Goal: Task Accomplishment & Management: Complete application form

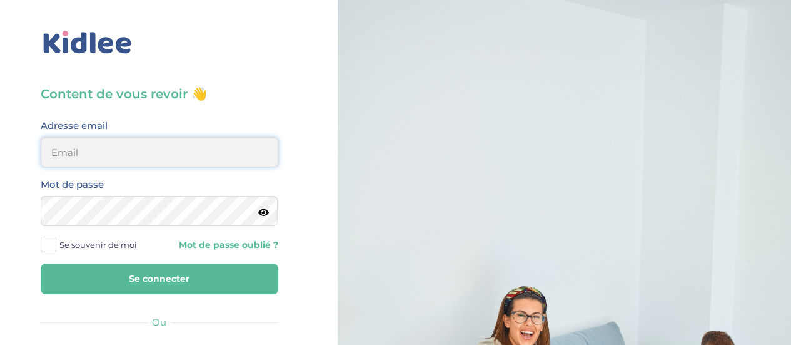
type input "aurelie.leblon93@gmail.com"
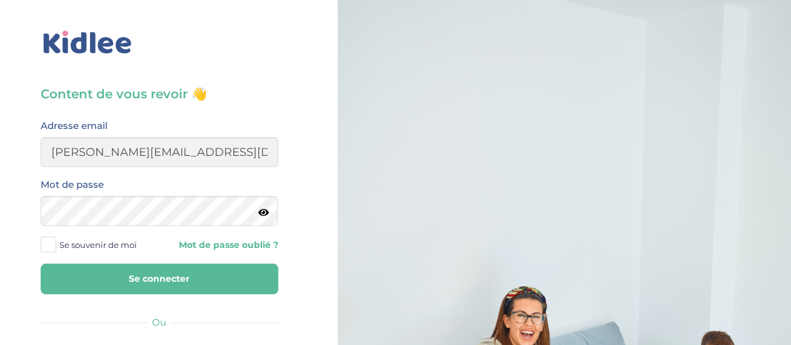
click at [197, 282] on button "Se connecter" at bounding box center [160, 278] width 238 height 31
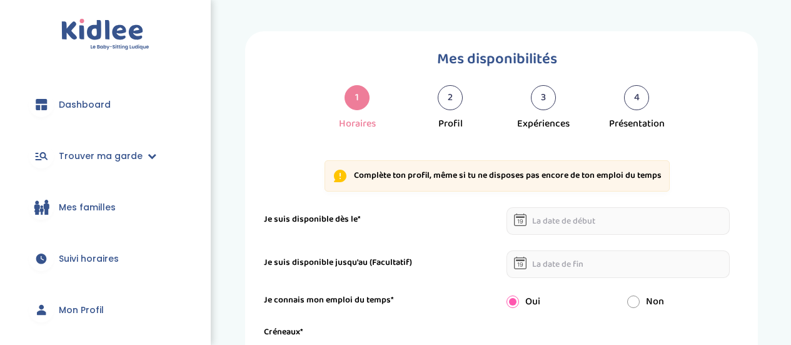
select select "1"
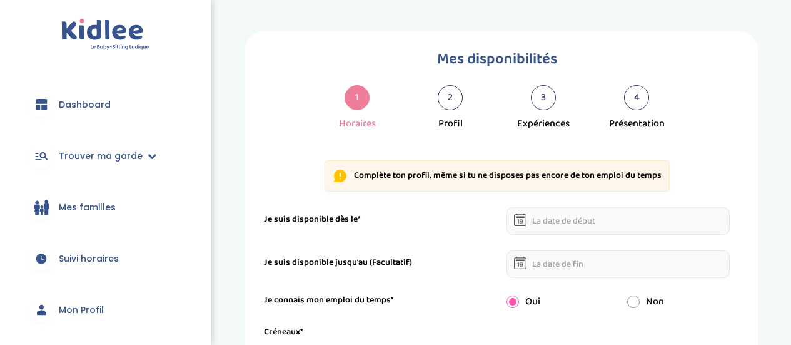
select select "1"
click at [567, 220] on input "text" at bounding box center [619, 221] width 224 height 28
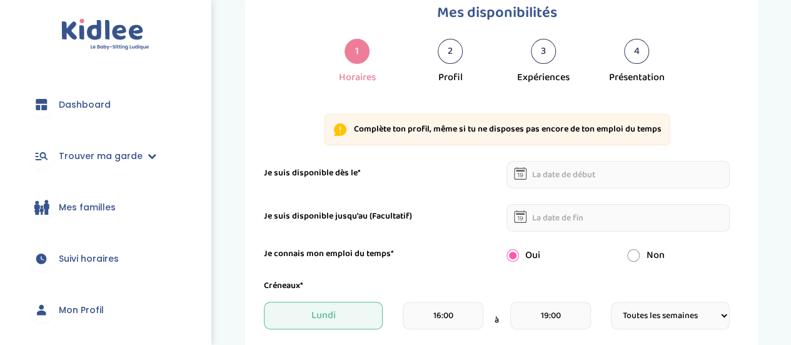
scroll to position [48, 0]
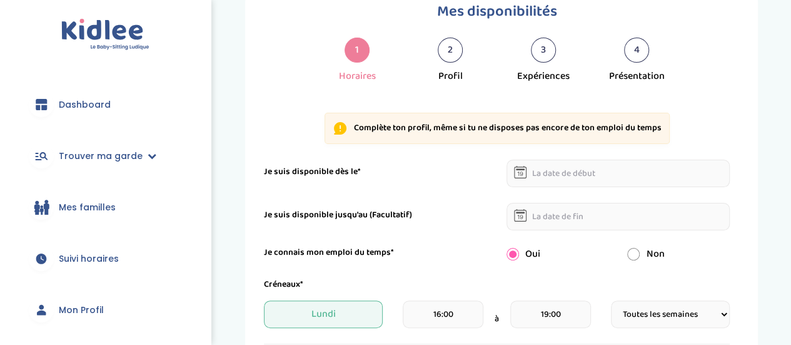
click at [636, 168] on input "text" at bounding box center [619, 174] width 224 height 28
click at [541, 171] on input "text" at bounding box center [619, 174] width 224 height 28
click at [521, 171] on icon at bounding box center [520, 173] width 6 height 4
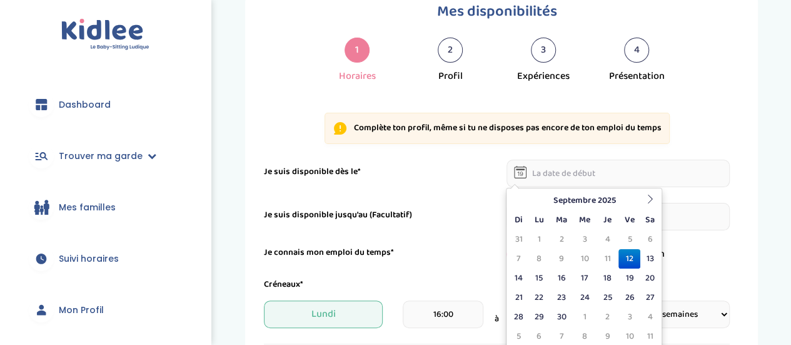
click at [545, 171] on input "text" at bounding box center [619, 174] width 224 height 28
click at [526, 291] on td "21" at bounding box center [518, 297] width 19 height 19
type input "[DATE]"
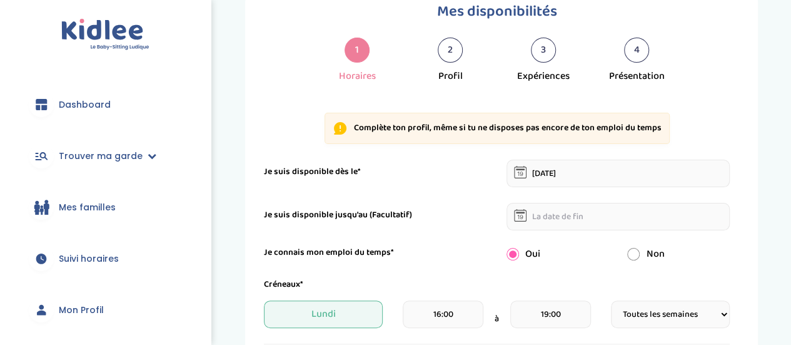
click at [576, 212] on input "text" at bounding box center [619, 217] width 224 height 28
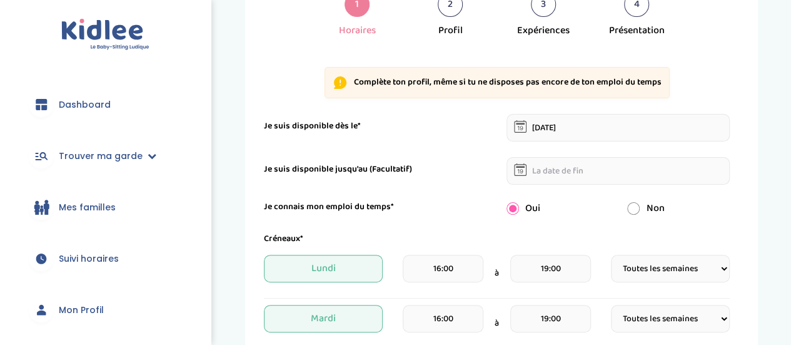
scroll to position [101, 0]
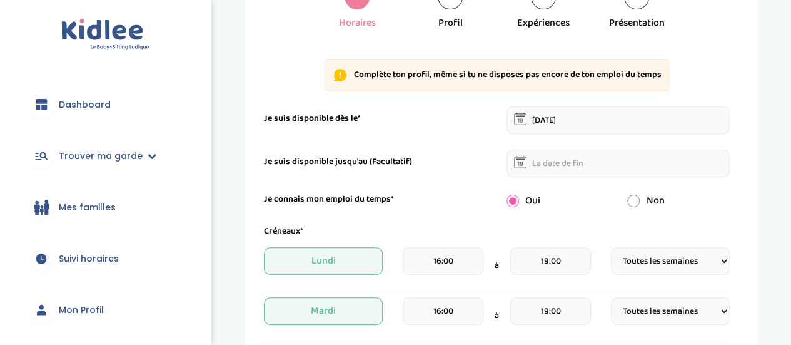
click at [561, 163] on input "text" at bounding box center [619, 164] width 224 height 28
click at [530, 161] on input "text" at bounding box center [619, 164] width 224 height 28
click at [521, 162] on icon at bounding box center [520, 162] width 13 height 13
click at [574, 166] on input "text" at bounding box center [619, 164] width 224 height 28
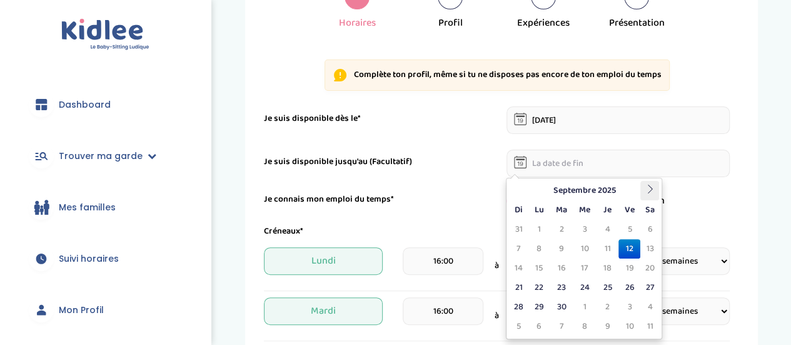
click at [644, 188] on th at bounding box center [650, 190] width 19 height 19
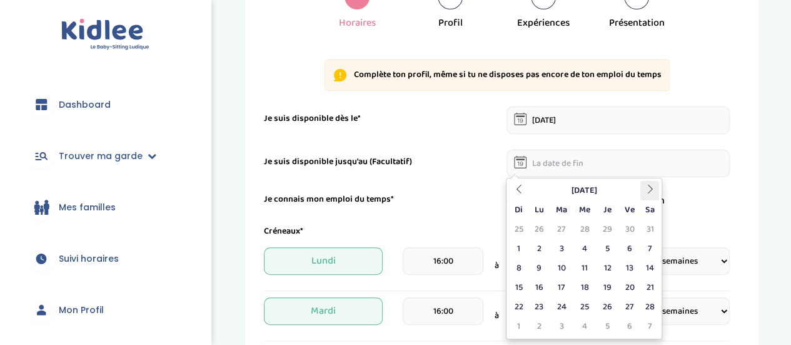
click at [644, 188] on th at bounding box center [650, 190] width 19 height 19
click at [567, 301] on td "30" at bounding box center [562, 306] width 23 height 19
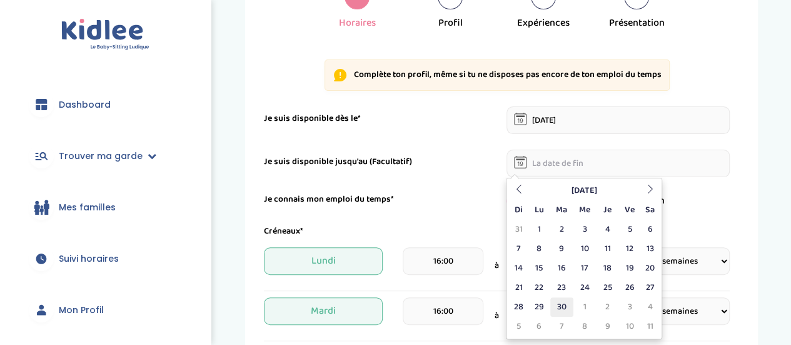
type input "[DATE]"
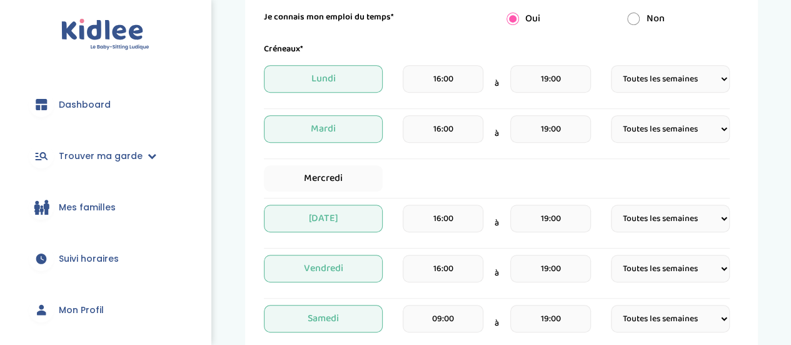
scroll to position [284, 0]
click at [550, 74] on input "19:00" at bounding box center [551, 78] width 81 height 28
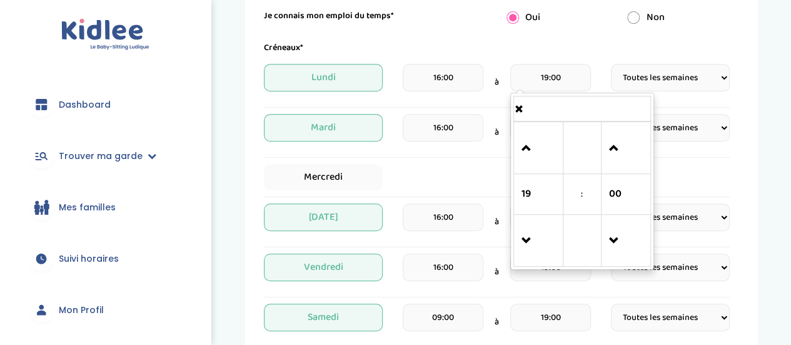
click at [440, 76] on input "16:00" at bounding box center [443, 78] width 81 height 28
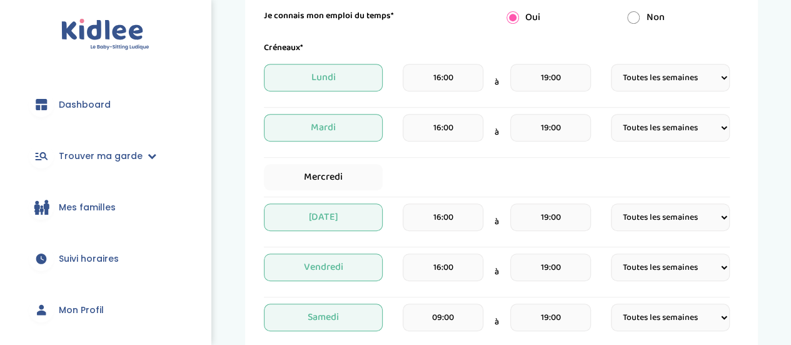
click at [761, 106] on div "Mes disponibilités 1 Horaires 2 Profil 3 Expériences 4 Présentation Indique nou…" at bounding box center [501, 195] width 561 height 896
click at [713, 125] on select "Fréquence Toutes les semaines Toutes les 2 semaines Tous les mois" at bounding box center [670, 128] width 119 height 28
click at [716, 125] on select "Fréquence Toutes les semaines Toutes les 2 semaines Tous les mois" at bounding box center [670, 128] width 119 height 28
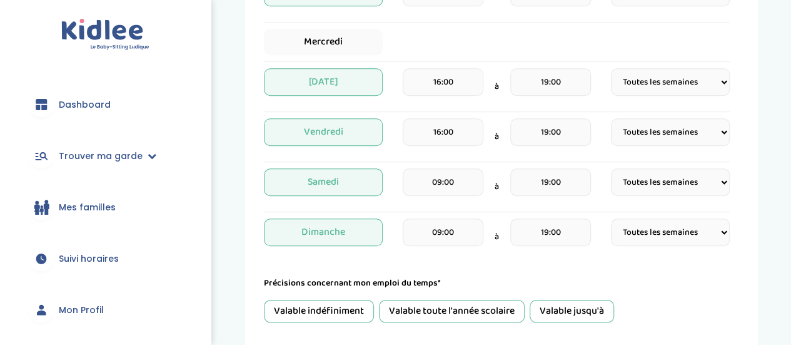
scroll to position [422, 0]
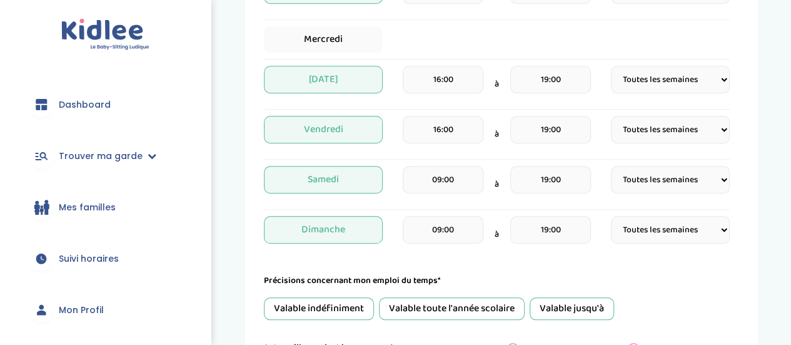
click at [355, 235] on span "Dimanche" at bounding box center [323, 230] width 119 height 28
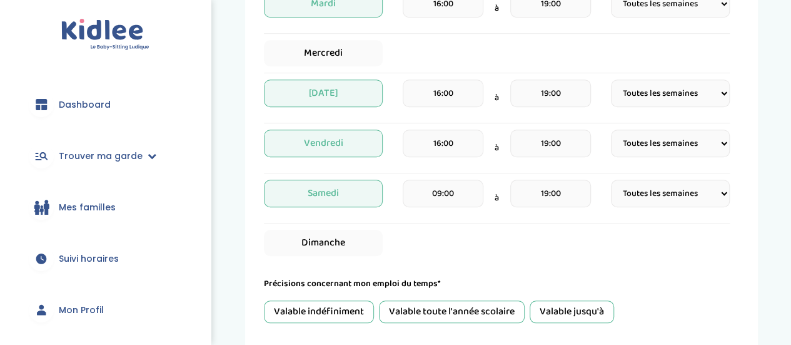
scroll to position [403, 0]
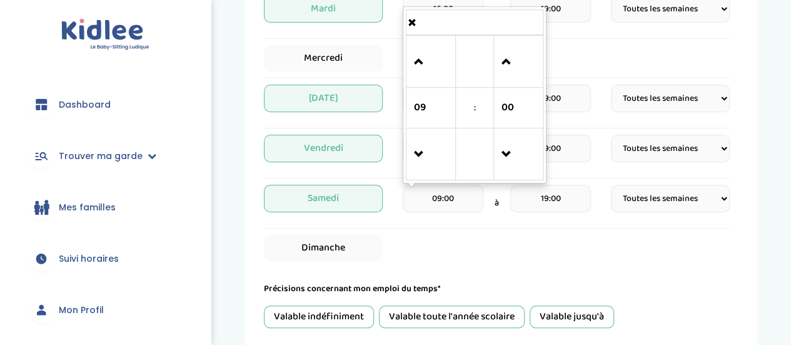
click at [442, 196] on input "09:00" at bounding box center [443, 199] width 81 height 28
type input "10:00"
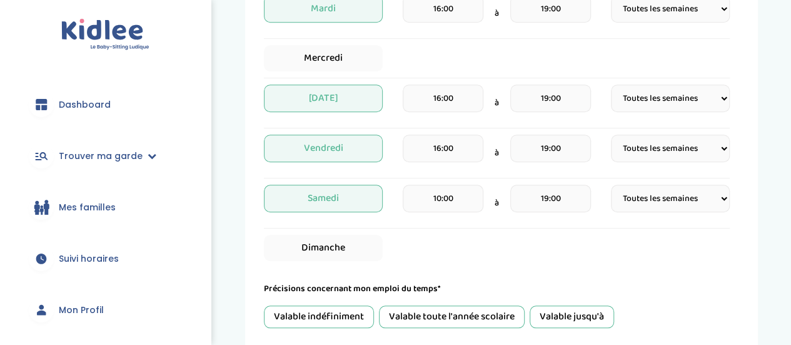
click at [664, 240] on div "Dimanche" at bounding box center [497, 248] width 466 height 26
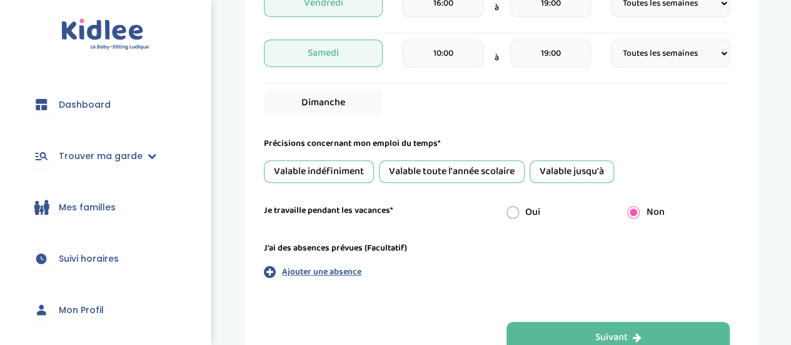
scroll to position [554, 0]
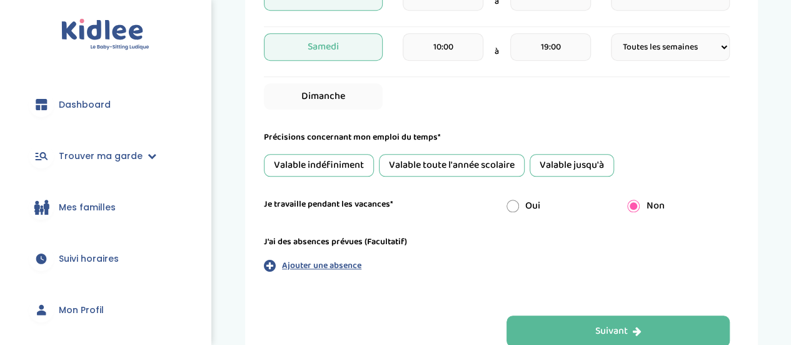
click at [357, 167] on div "Valable indéfiniment" at bounding box center [319, 165] width 110 height 23
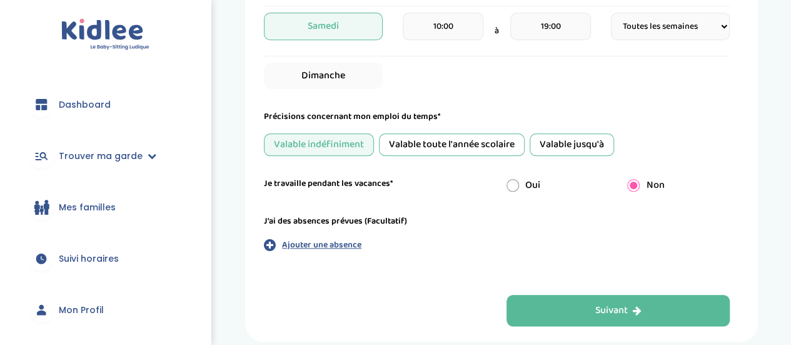
scroll to position [580, 0]
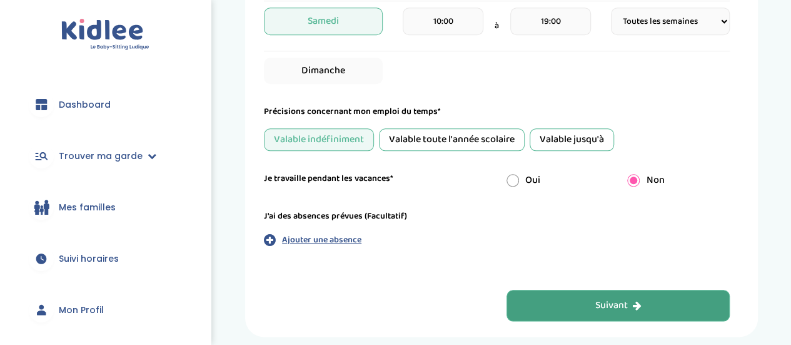
click at [575, 300] on button "Suivant" at bounding box center [619, 305] width 224 height 31
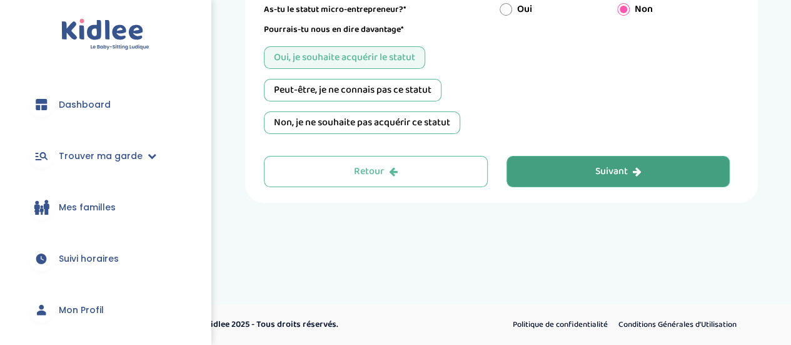
scroll to position [47, 0]
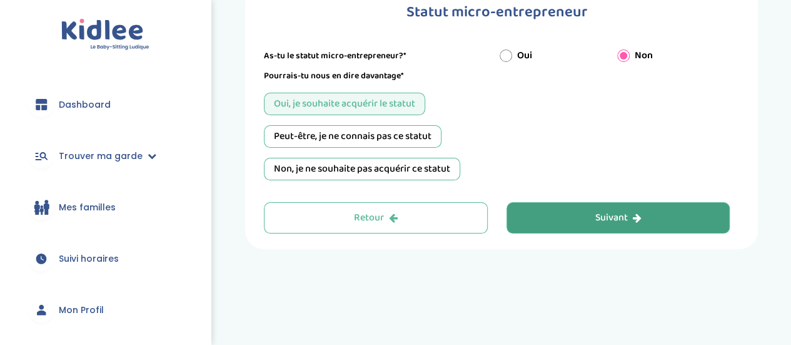
click at [678, 223] on button "Suivant" at bounding box center [619, 217] width 224 height 31
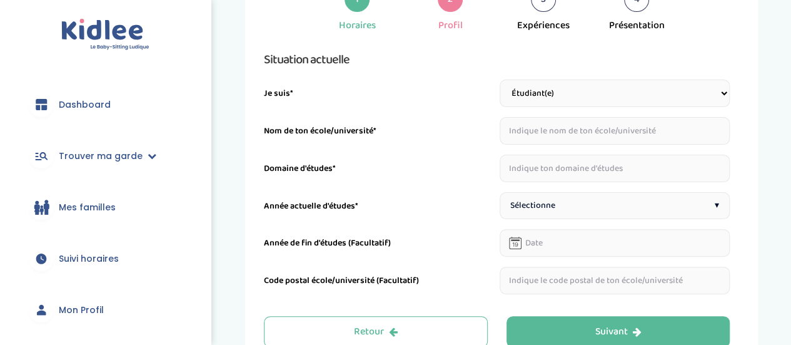
scroll to position [78, 0]
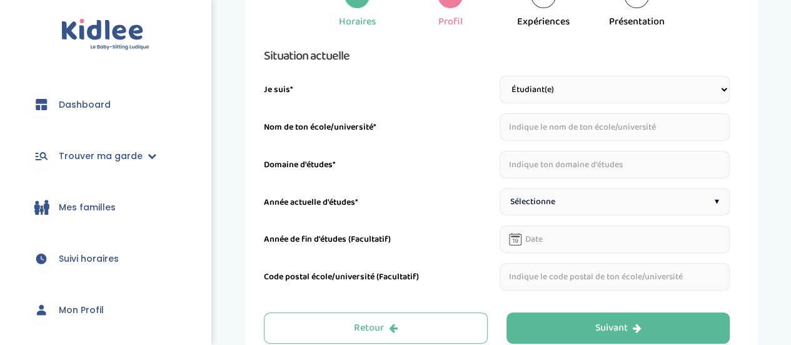
click at [703, 98] on select "Étudiant(e) Salarié Professionnel(le) de la petite enfance Retraité(e) En reche…" at bounding box center [615, 90] width 231 height 28
select select "5"
click at [500, 76] on select "Étudiant(e) Salarié Professionnel(le) de la petite enfance Retraité(e) En reche…" at bounding box center [615, 90] width 231 height 28
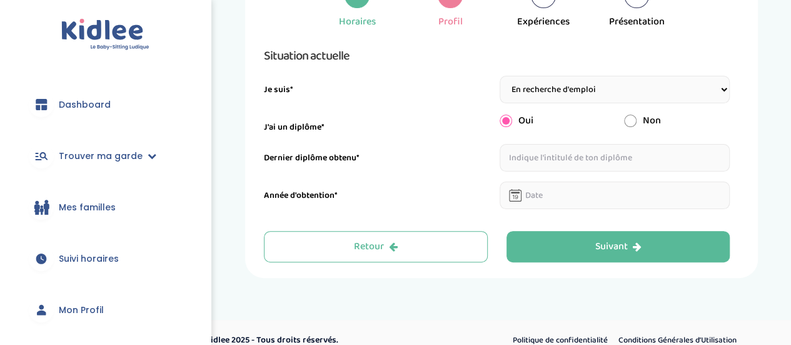
click at [607, 162] on input "text" at bounding box center [615, 158] width 231 height 28
type input "Licence de psychologie"
click at [601, 198] on input "text" at bounding box center [615, 195] width 231 height 28
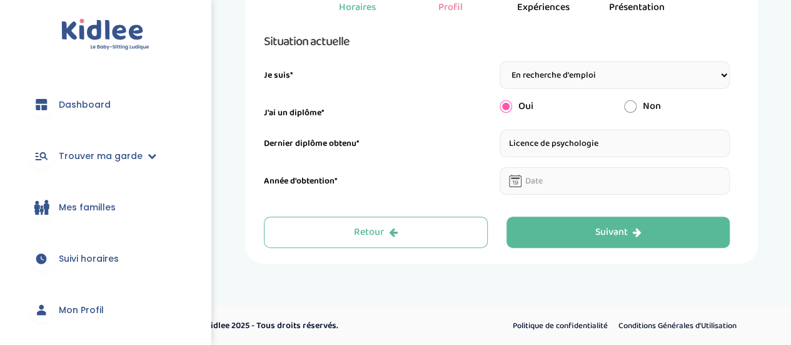
scroll to position [93, 0]
click at [546, 178] on input "text" at bounding box center [615, 180] width 231 height 28
click at [559, 178] on input "text" at bounding box center [615, 180] width 231 height 28
click at [521, 181] on icon at bounding box center [515, 180] width 13 height 13
click at [604, 182] on input "text" at bounding box center [615, 180] width 231 height 28
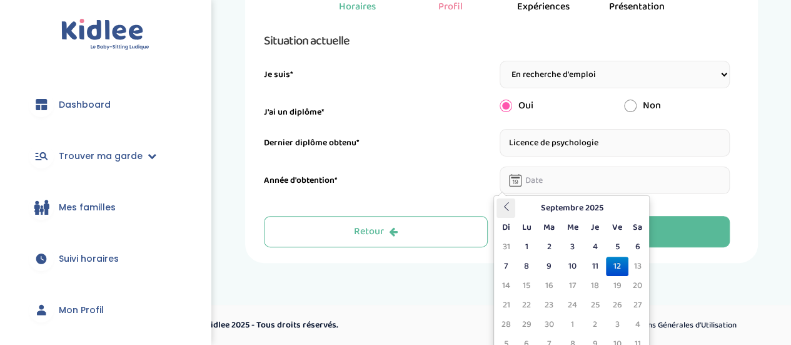
click at [508, 206] on icon at bounding box center [506, 206] width 9 height 9
click at [535, 185] on input "text" at bounding box center [615, 180] width 231 height 28
click at [763, 175] on div "1 Horaires 2 Profil 3 Expériences 4 Présentation Indique nous ta situation admi…" at bounding box center [501, 101] width 561 height 324
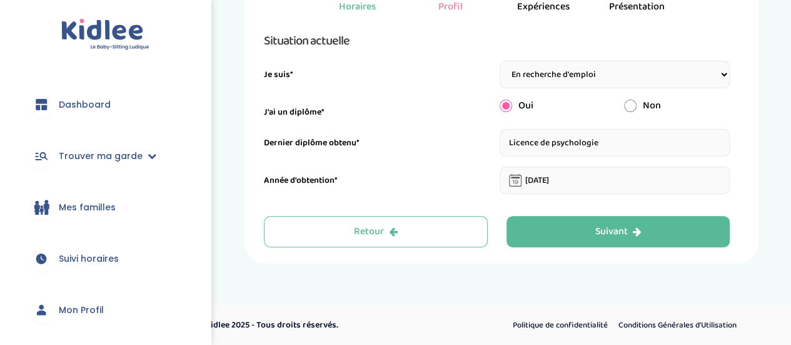
click at [588, 183] on input "[DATE]" at bounding box center [615, 180] width 231 height 28
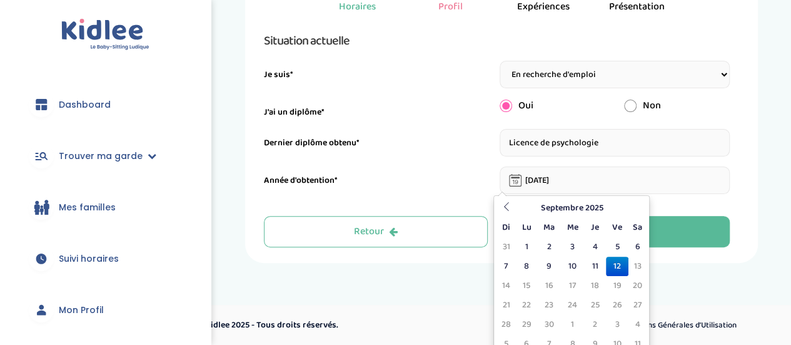
drag, startPoint x: 540, startPoint y: 177, endPoint x: 517, endPoint y: 177, distance: 23.1
click at [517, 177] on input "[DATE]" at bounding box center [615, 180] width 231 height 28
click at [510, 205] on icon at bounding box center [506, 206] width 9 height 9
click at [510, 204] on icon at bounding box center [506, 206] width 9 height 9
click at [556, 243] on td "1" at bounding box center [549, 246] width 23 height 19
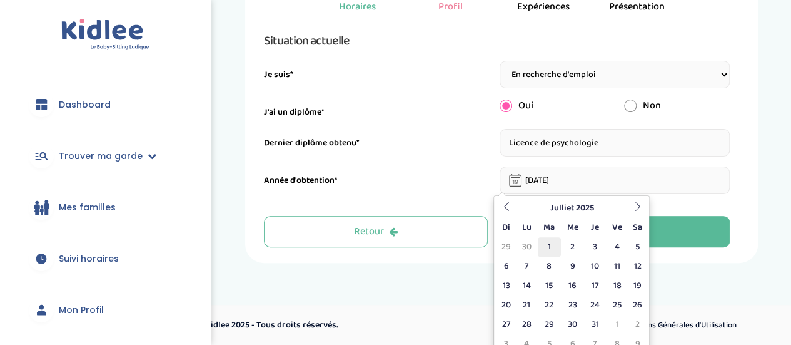
type input "[DATE]"
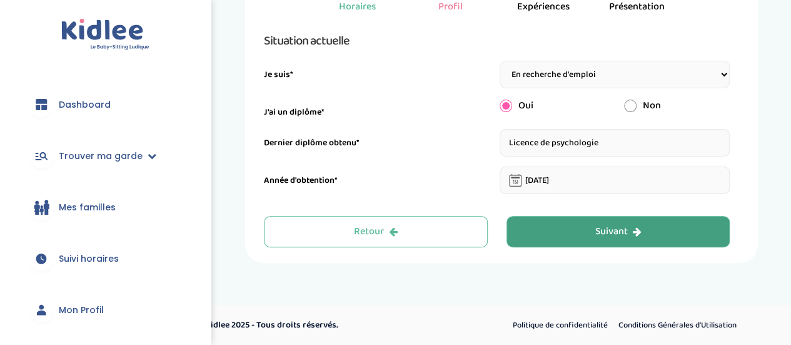
click at [578, 225] on button "Suivant" at bounding box center [619, 231] width 224 height 31
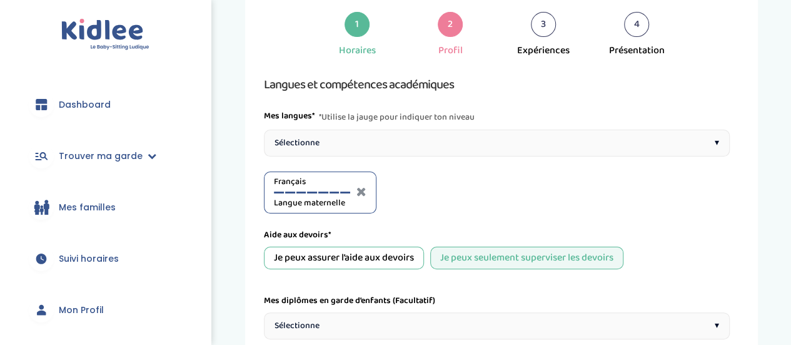
scroll to position [47, 0]
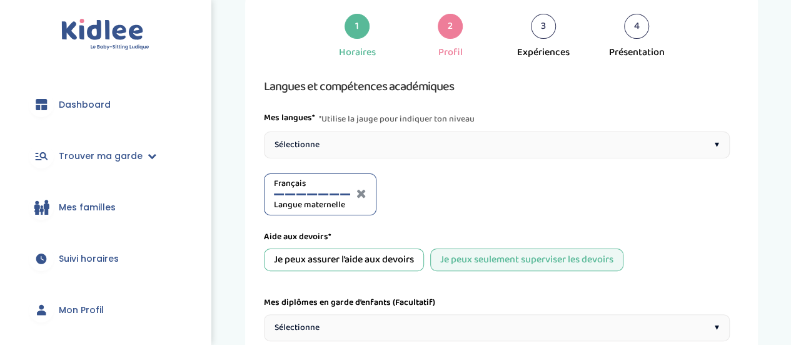
click at [527, 145] on div "Sélectionne ▾" at bounding box center [497, 144] width 466 height 27
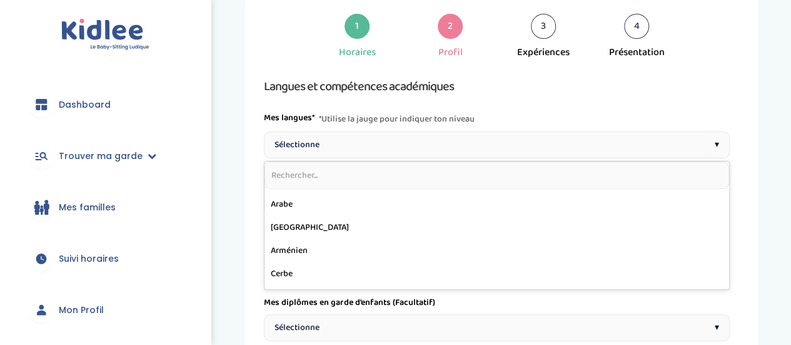
scroll to position [0, 0]
click at [580, 168] on input "text" at bounding box center [497, 175] width 465 height 28
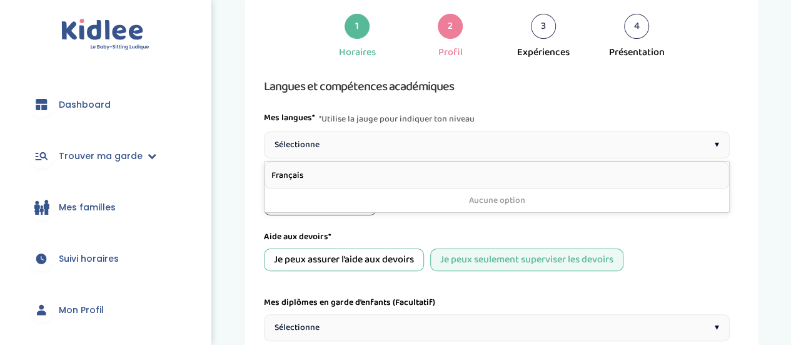
type input "Français"
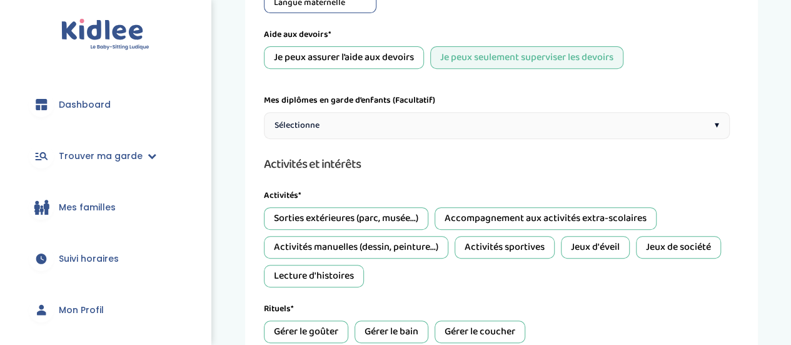
scroll to position [255, 0]
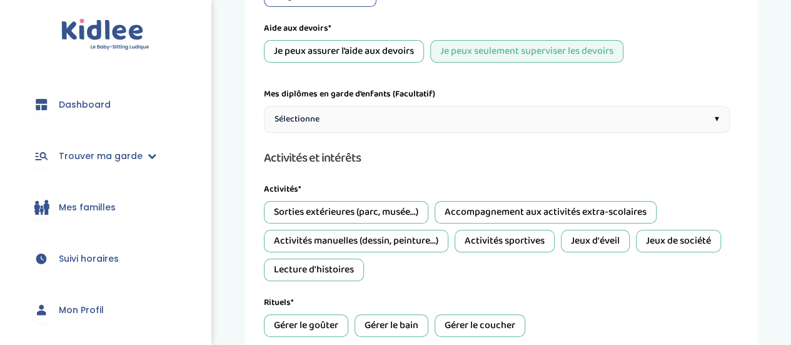
click at [569, 125] on div "Sélectionne ▾" at bounding box center [497, 119] width 466 height 27
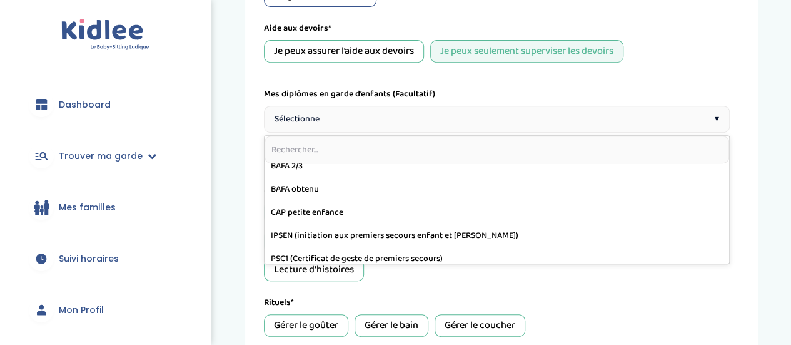
scroll to position [85, 0]
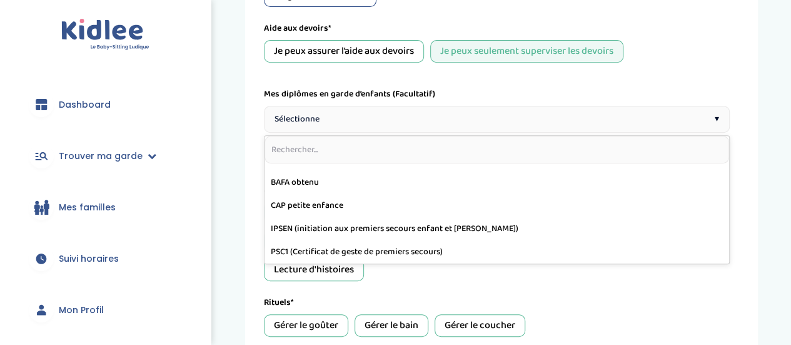
click at [757, 197] on div "1 Horaires 2 Profil 3 Expériences 4 Présentation Indique nous ta situation admi…" at bounding box center [501, 181] width 513 height 810
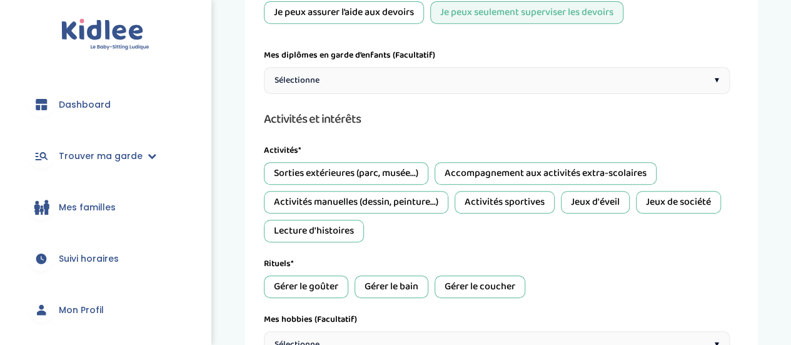
scroll to position [308, 0]
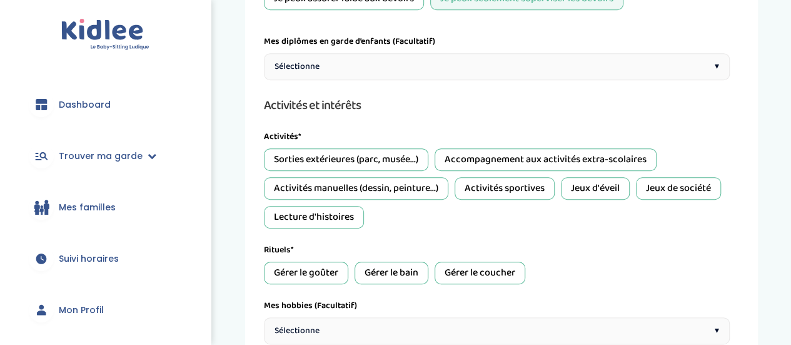
click at [362, 156] on div "Sorties extérieures (parc, musée...)" at bounding box center [346, 159] width 165 height 23
click at [516, 161] on div "Accompagnement aux activités extra-scolaires" at bounding box center [546, 159] width 222 height 23
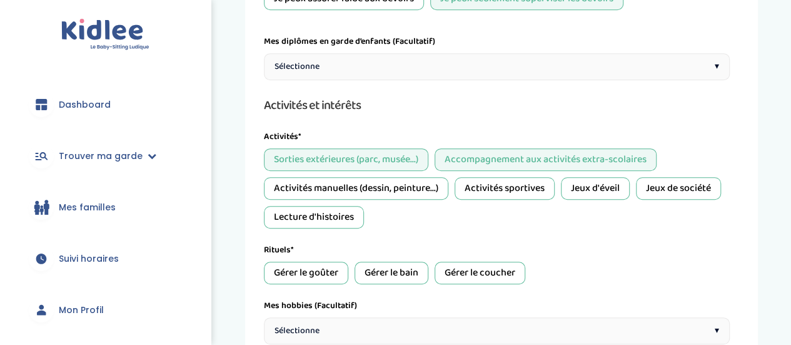
click at [600, 186] on div "Jeux d'éveil" at bounding box center [595, 188] width 69 height 23
click at [660, 185] on div "Jeux de société" at bounding box center [678, 188] width 85 height 23
click at [348, 212] on div "Lecture d'histoires" at bounding box center [314, 217] width 100 height 23
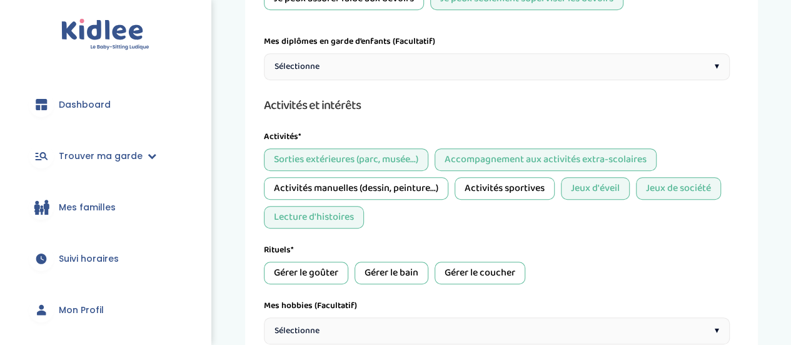
click at [379, 182] on div "Activités manuelles (dessin, peinture...)" at bounding box center [356, 188] width 185 height 23
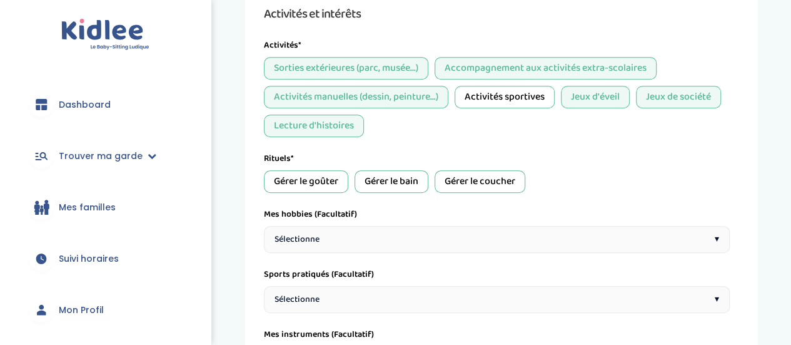
scroll to position [404, 0]
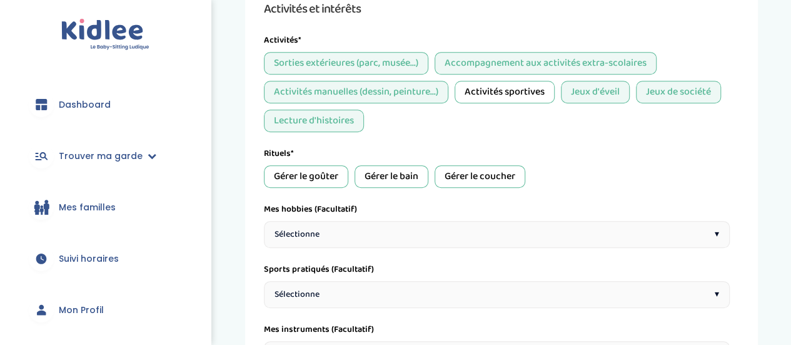
click at [327, 171] on div "Gérer le goûter" at bounding box center [306, 176] width 84 height 23
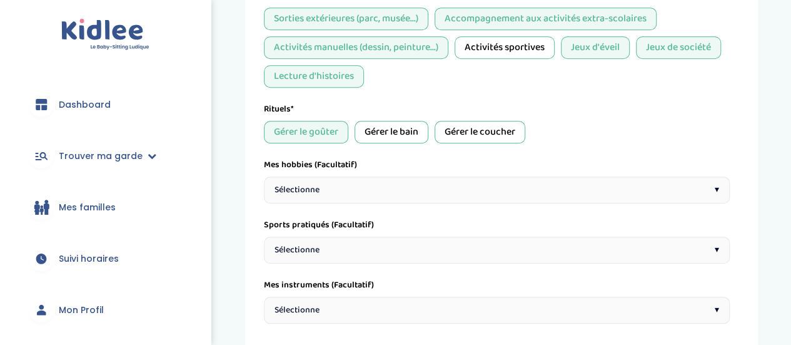
scroll to position [451, 0]
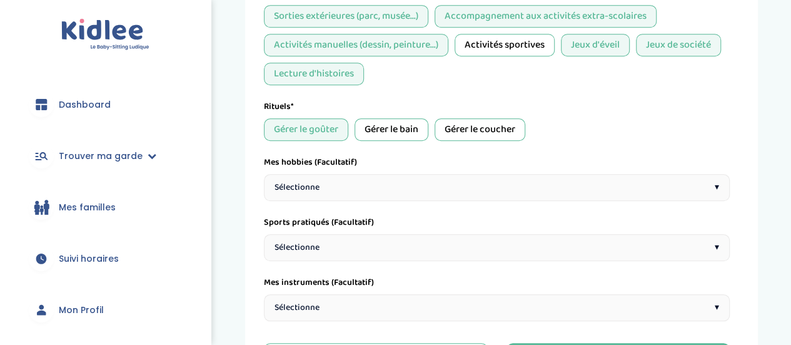
click at [508, 133] on div "Gérer le coucher" at bounding box center [480, 129] width 91 height 23
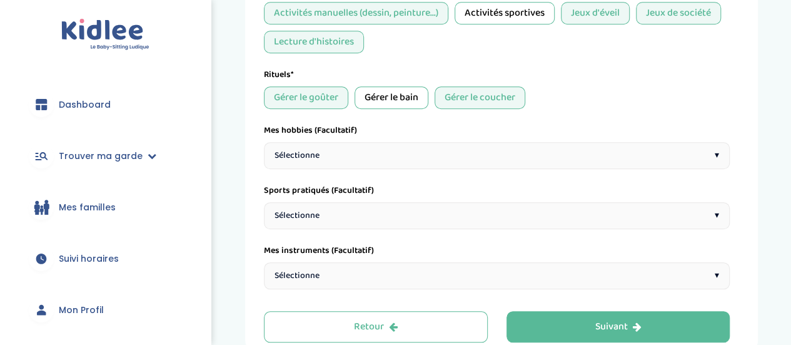
scroll to position [496, 0]
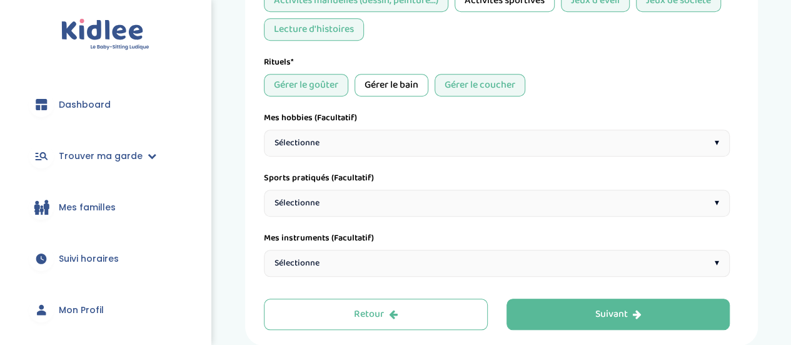
click at [459, 139] on div "Sélectionne ▾" at bounding box center [497, 143] width 466 height 27
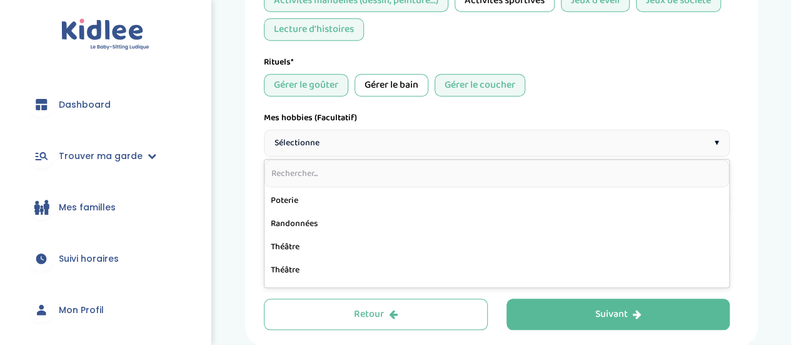
scroll to position [710, 0]
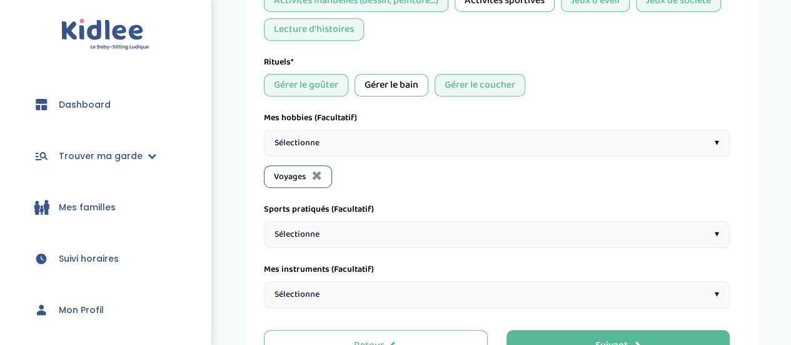
click at [638, 140] on div "Sélectionne ▾" at bounding box center [497, 143] width 466 height 27
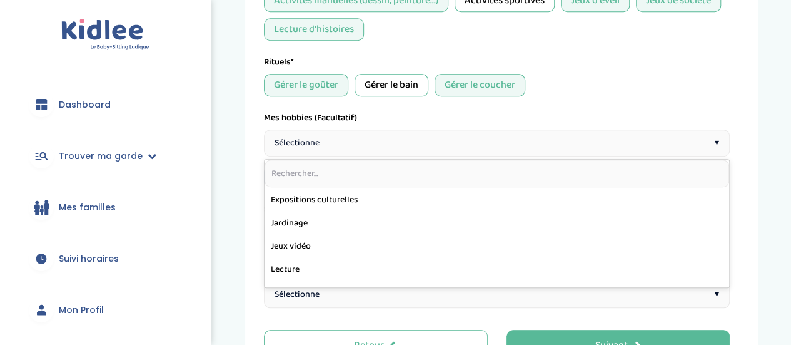
scroll to position [405, 0]
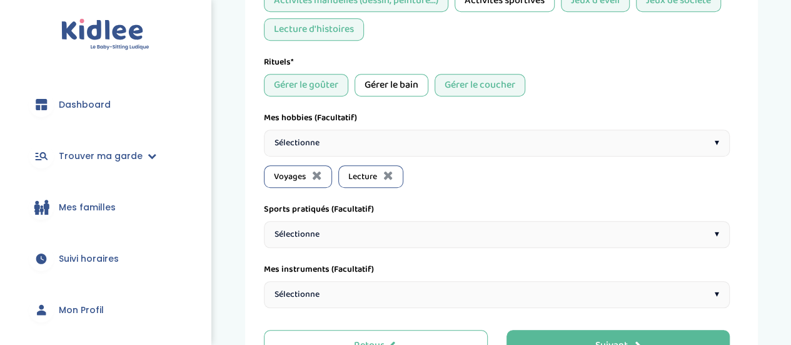
click at [641, 231] on div "Sélectionne ▾" at bounding box center [497, 234] width 466 height 27
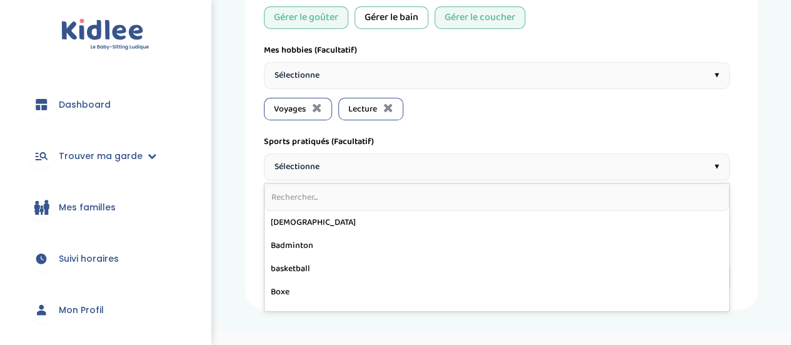
scroll to position [579, 0]
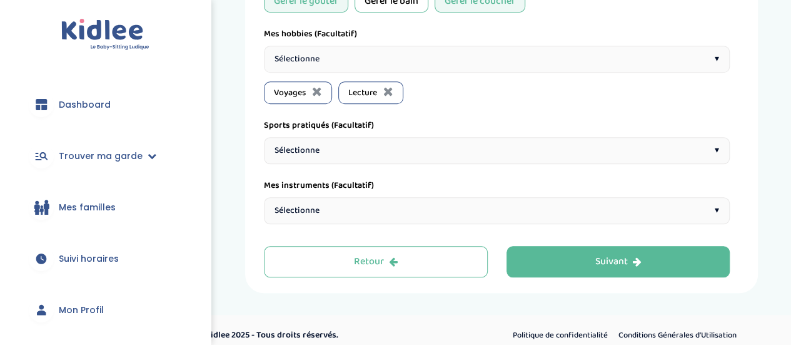
click at [562, 208] on div "Sélectionne ▾" at bounding box center [497, 210] width 466 height 27
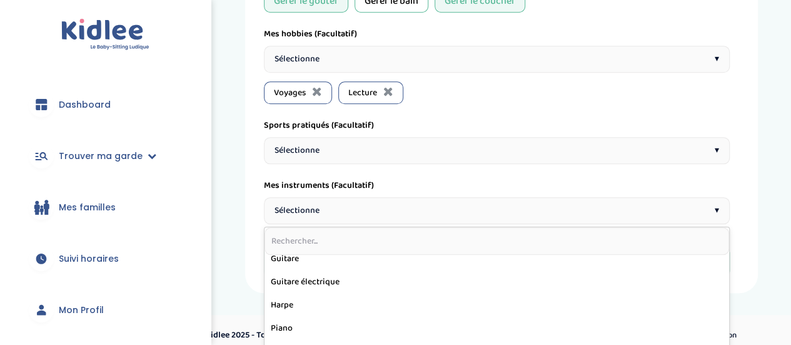
scroll to position [149, 0]
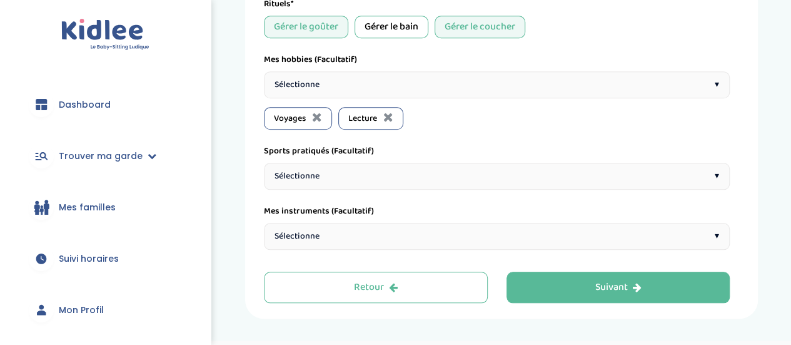
scroll to position [546, 0]
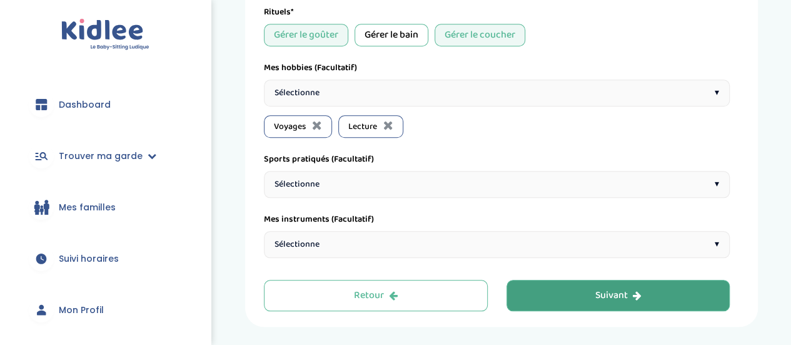
click at [646, 285] on button "Suivant" at bounding box center [619, 295] width 224 height 31
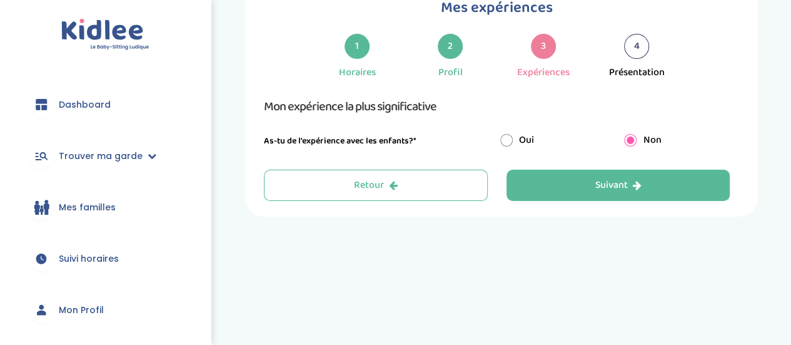
scroll to position [47, 0]
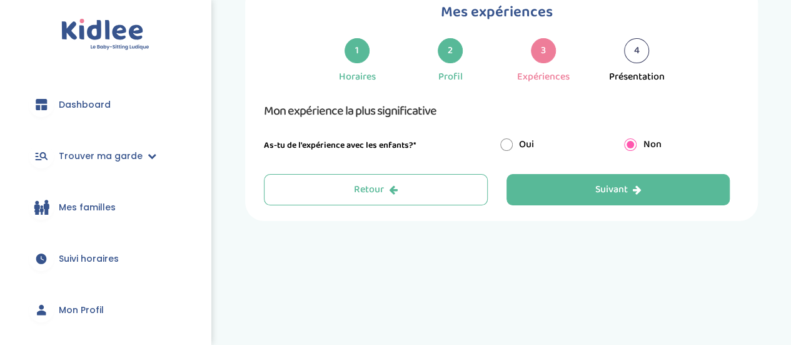
click at [504, 142] on input "radio" at bounding box center [507, 144] width 13 height 13
radio input "true"
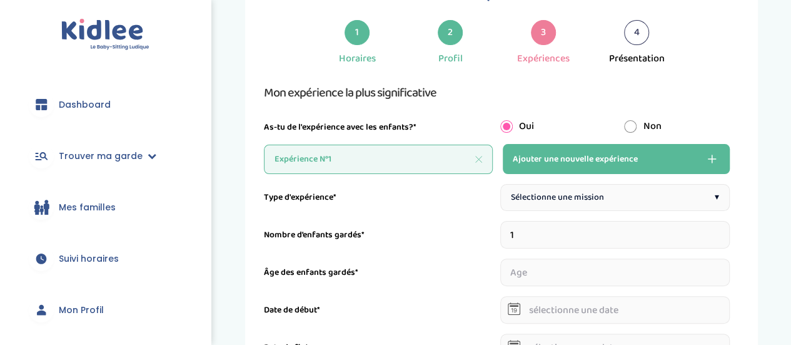
scroll to position [113, 0]
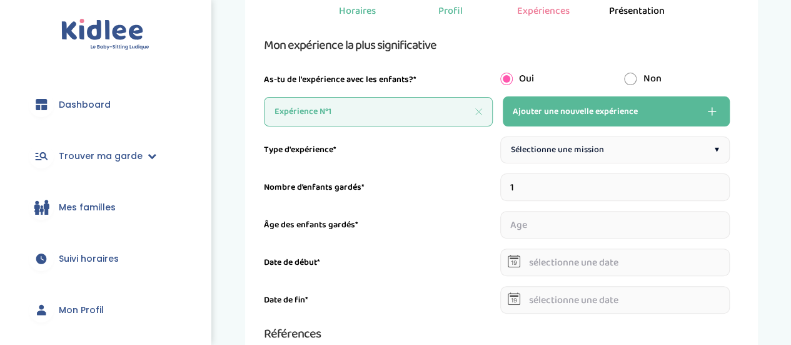
click at [671, 150] on div "Sélectionne une mission ▾" at bounding box center [616, 149] width 230 height 27
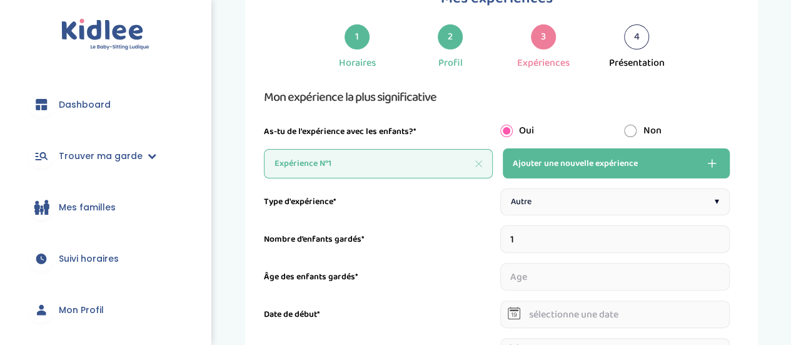
scroll to position [57, 0]
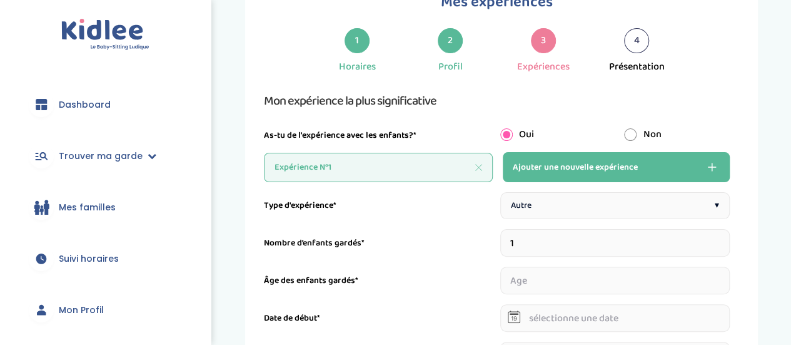
click at [631, 135] on input "radio" at bounding box center [630, 134] width 13 height 13
radio input "true"
radio input "false"
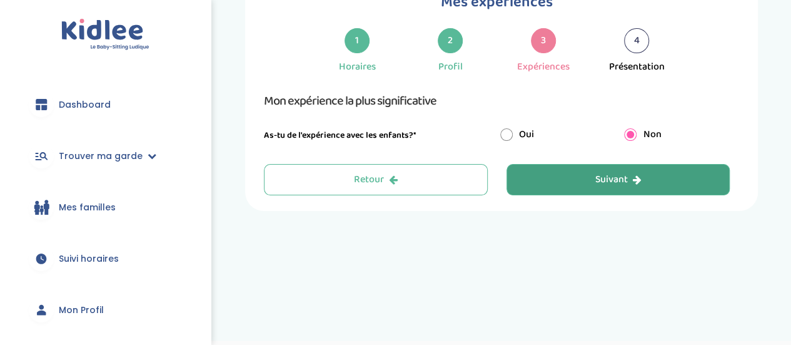
click at [663, 181] on button "Suivant" at bounding box center [619, 179] width 224 height 31
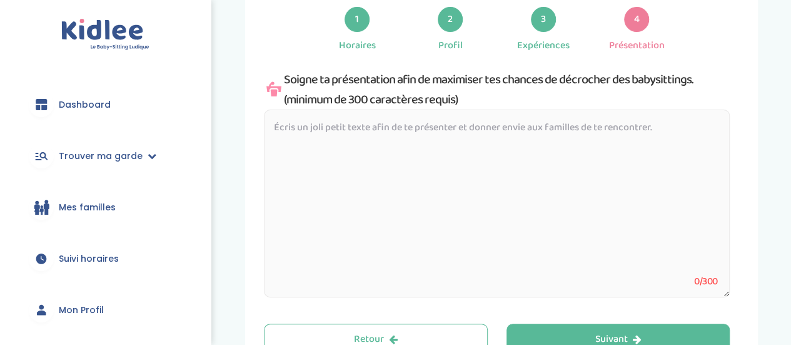
scroll to position [77, 0]
